Goal: Task Accomplishment & Management: Use online tool/utility

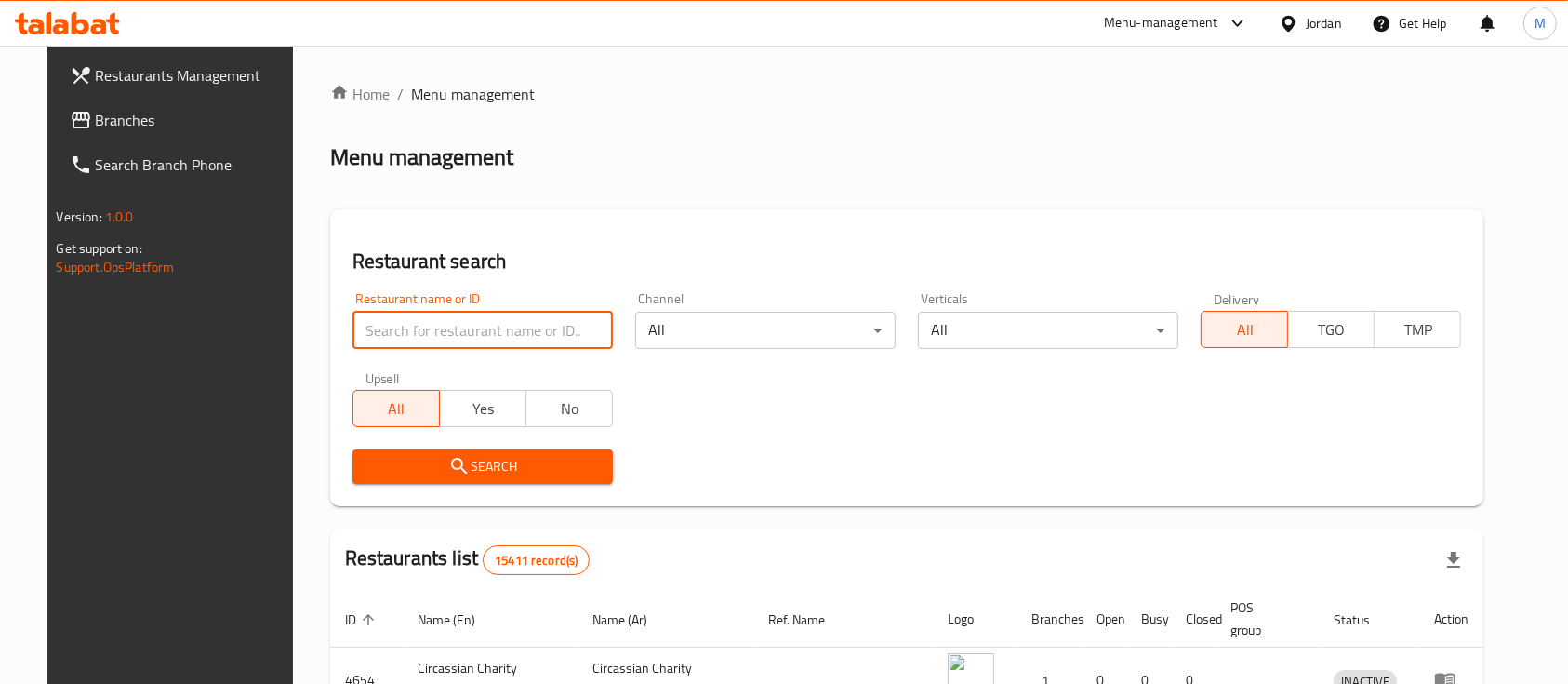
click at [498, 332] on input "search" at bounding box center [482, 330] width 260 height 37
type input "markazia"
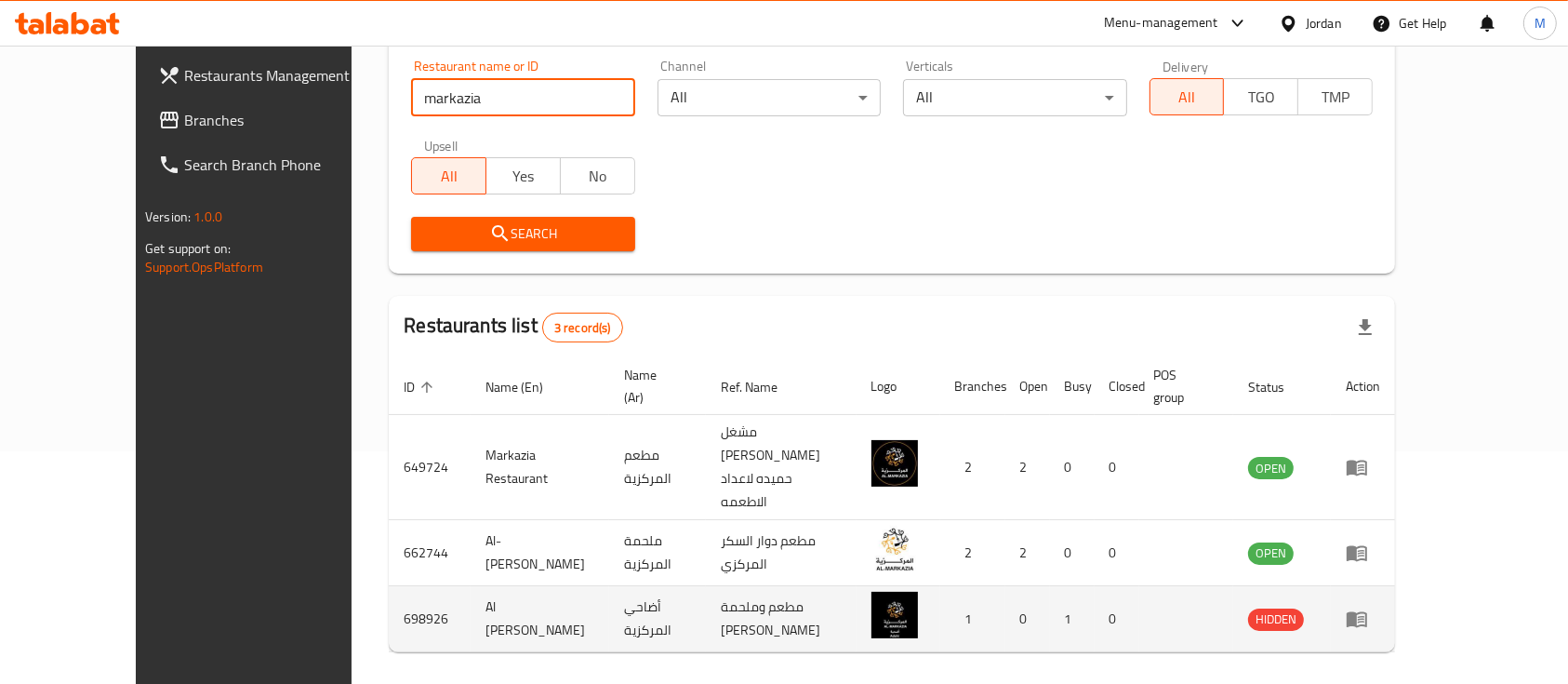
scroll to position [238, 0]
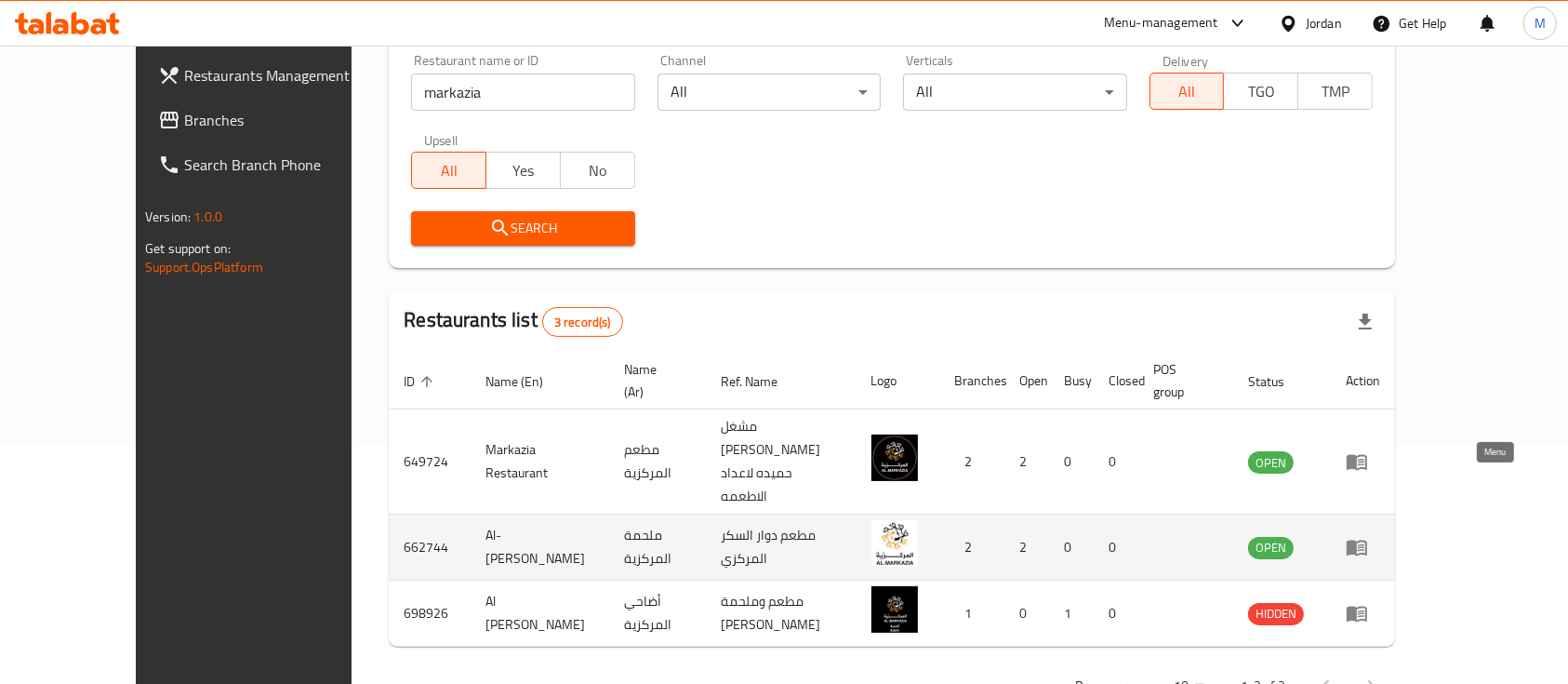
click at [1368, 536] on icon "enhanced table" at bounding box center [1357, 547] width 23 height 23
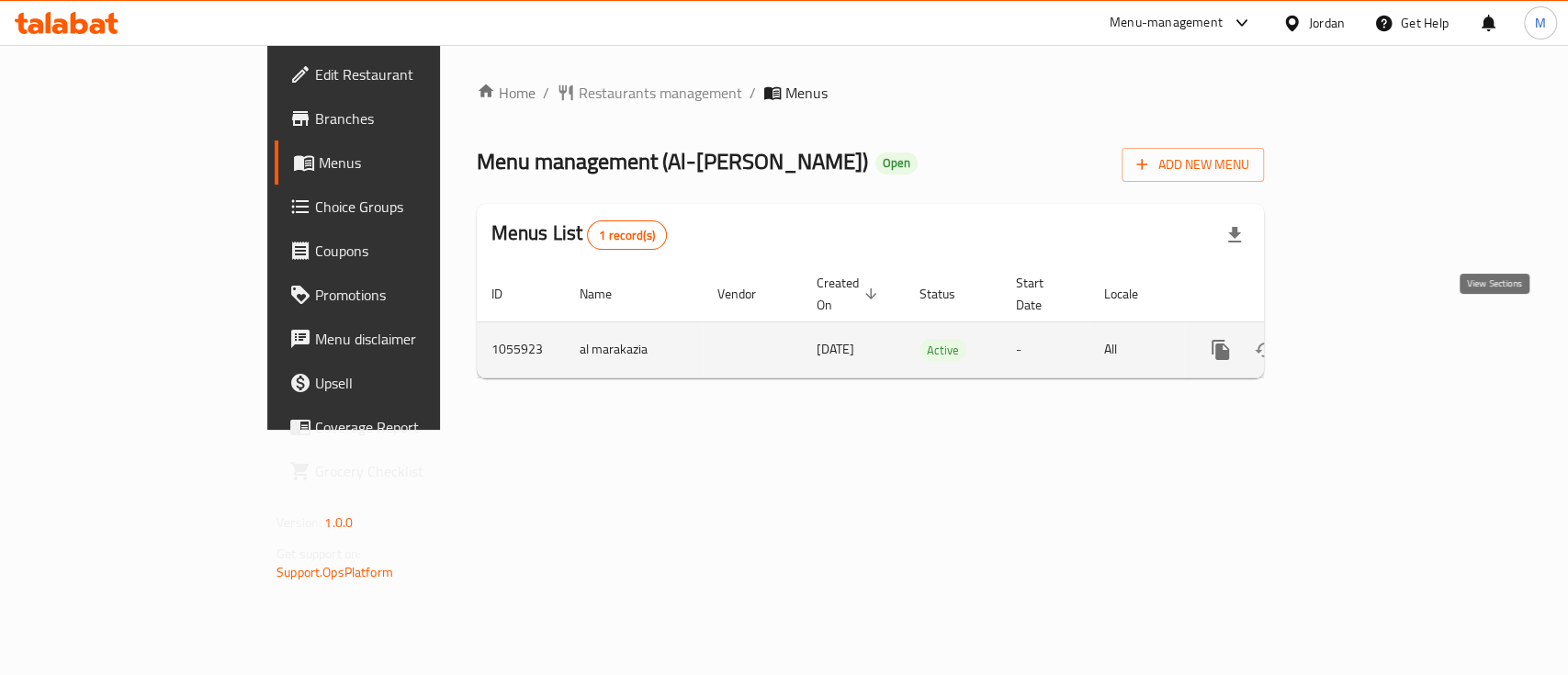
click at [1375, 328] on link "enhanced table" at bounding box center [1352, 350] width 44 height 44
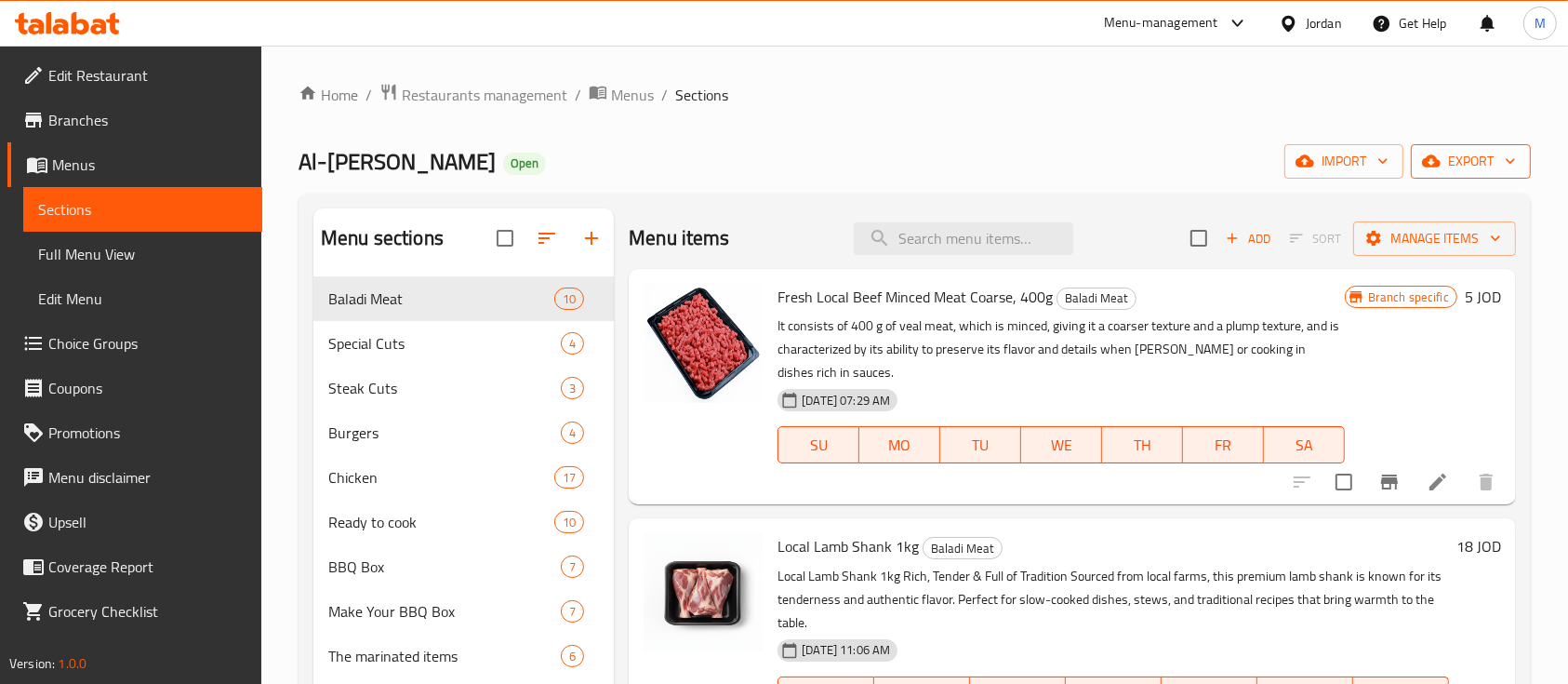
click at [1473, 150] on span "export" at bounding box center [1470, 162] width 90 height 23
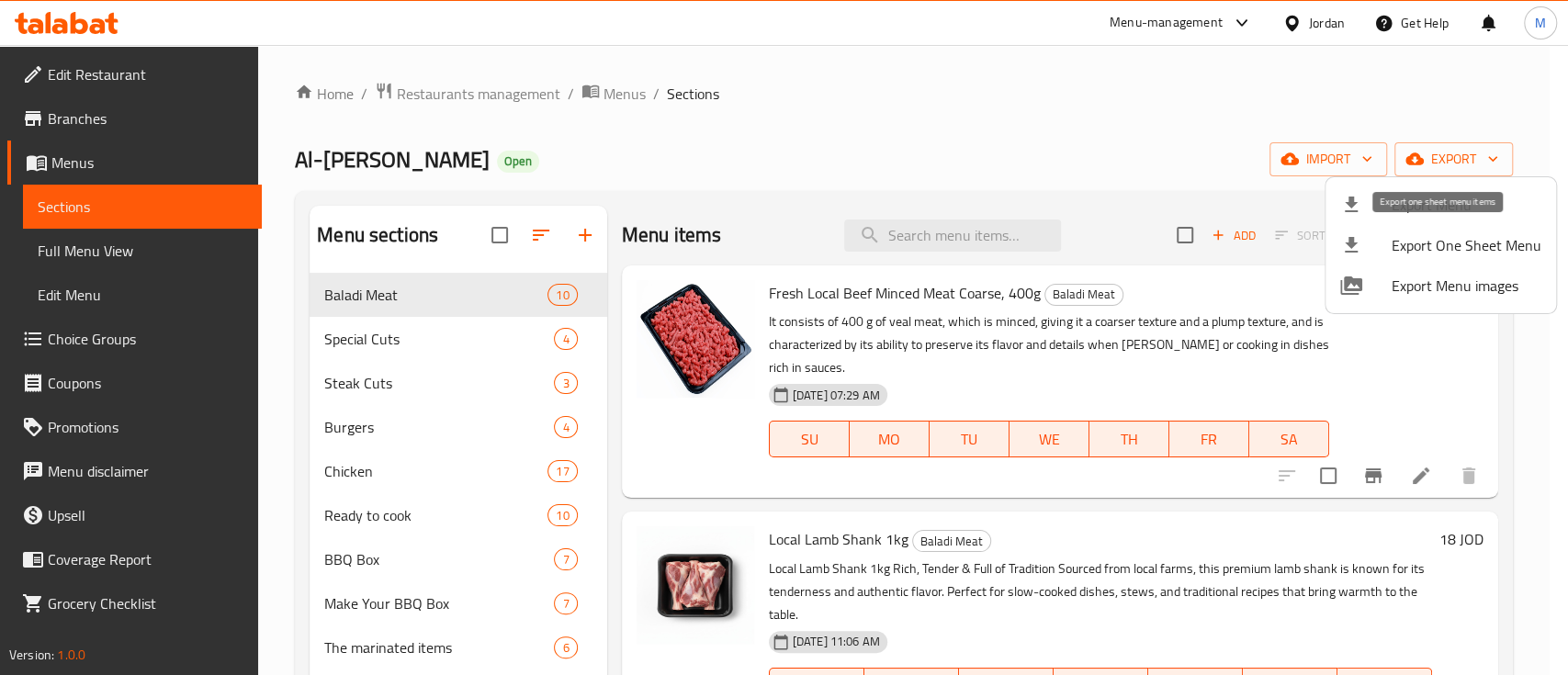
click at [1511, 243] on span "Export One Sheet Menu" at bounding box center [1467, 246] width 150 height 22
click at [812, 155] on div at bounding box center [784, 338] width 1568 height 675
